Goal: Transaction & Acquisition: Register for event/course

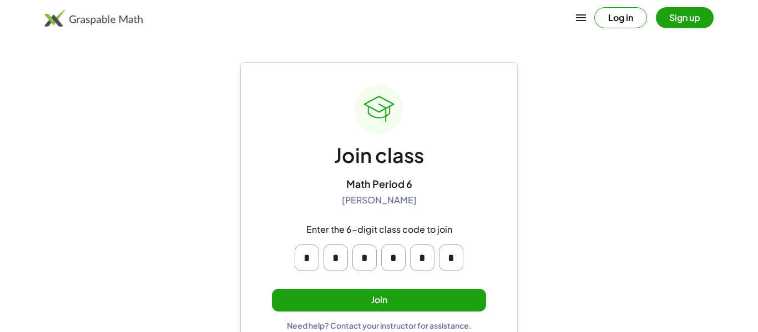
scroll to position [21, 0]
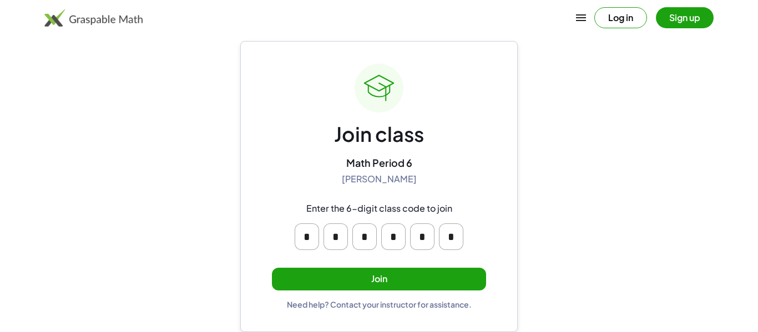
click at [353, 268] on button "Join" at bounding box center [379, 279] width 214 height 23
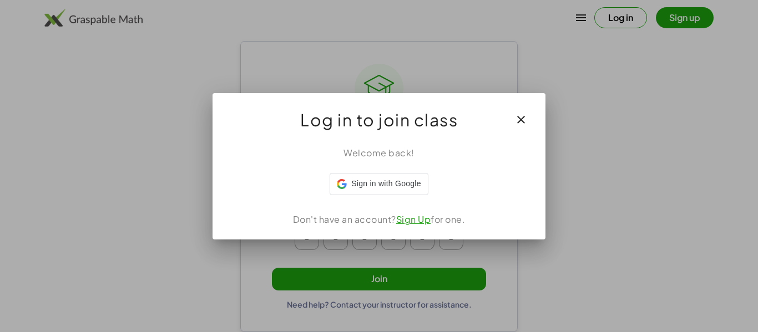
scroll to position [0, 0]
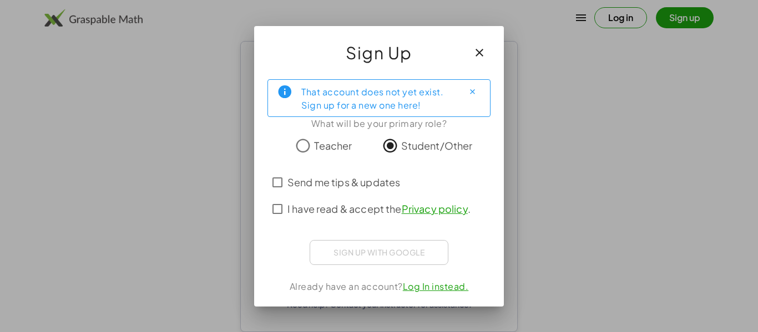
click at [388, 251] on div "Sign up with Google Sign in with Google Sign in with Google. Opens in new tab" at bounding box center [379, 252] width 139 height 25
click at [315, 181] on span "Send me tips & updates" at bounding box center [343, 182] width 113 height 15
click at [322, 205] on span "I have read & accept the Privacy policy ." at bounding box center [378, 208] width 183 height 15
click at [322, 183] on span "Send me tips & updates" at bounding box center [343, 182] width 113 height 15
click at [341, 187] on span "Send me tips & updates" at bounding box center [343, 182] width 113 height 15
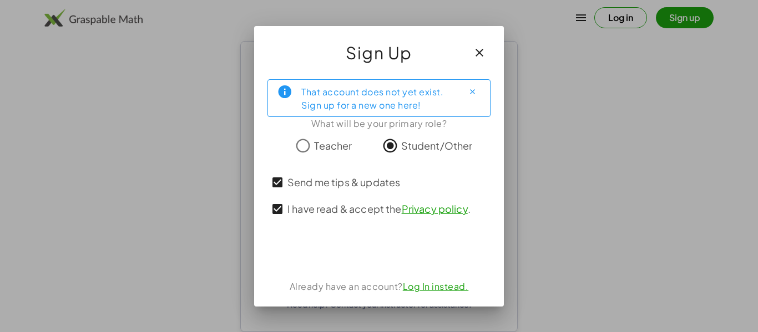
click at [332, 214] on span "I have read & accept the Privacy policy ." at bounding box center [378, 208] width 183 height 15
click at [331, 191] on label "Send me tips & updates" at bounding box center [343, 182] width 113 height 27
click at [326, 210] on span "I have read & accept the Privacy policy ." at bounding box center [378, 208] width 183 height 15
click at [313, 221] on label "I have read & accept the Privacy policy ." at bounding box center [378, 209] width 183 height 27
click at [332, 206] on span "I have read & accept the Privacy policy ." at bounding box center [378, 208] width 183 height 15
